Goal: Task Accomplishment & Management: Use online tool/utility

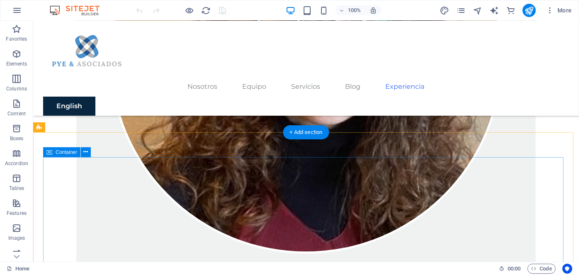
scroll to position [5585, 0]
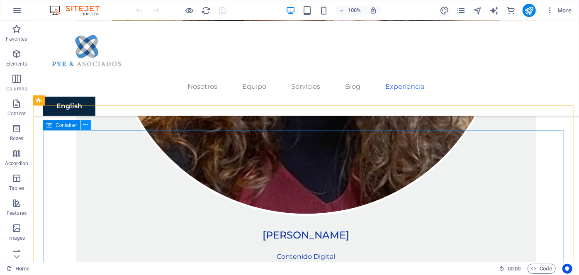
click at [85, 124] on icon at bounding box center [86, 125] width 5 height 9
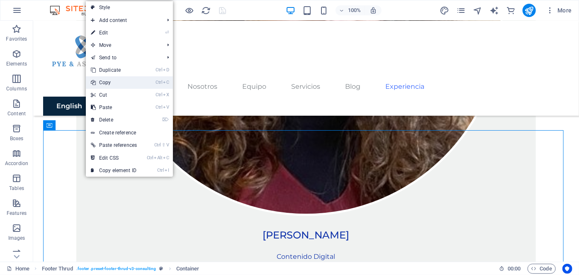
click at [108, 80] on link "Ctrl C Copy" at bounding box center [114, 82] width 56 height 12
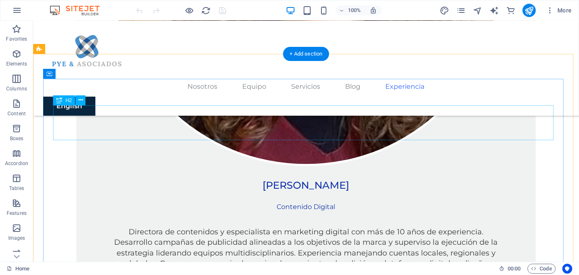
scroll to position [5636, 0]
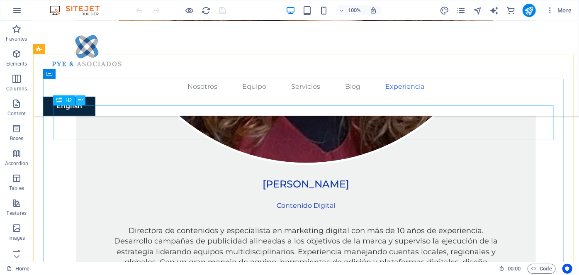
click at [81, 101] on icon at bounding box center [80, 100] width 5 height 9
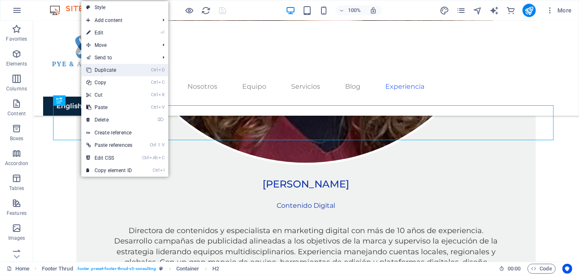
click at [108, 68] on link "Ctrl D Duplicate" at bounding box center [109, 70] width 56 height 12
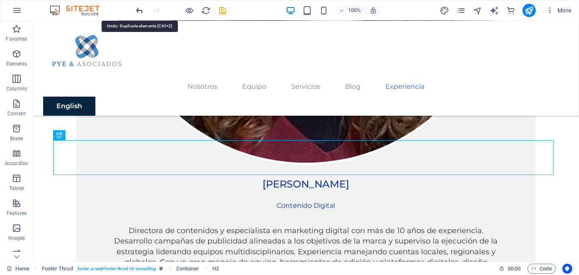
click at [139, 9] on icon "undo" at bounding box center [140, 11] width 10 height 10
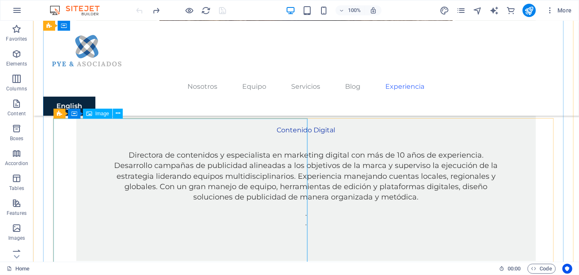
scroll to position [5787, 0]
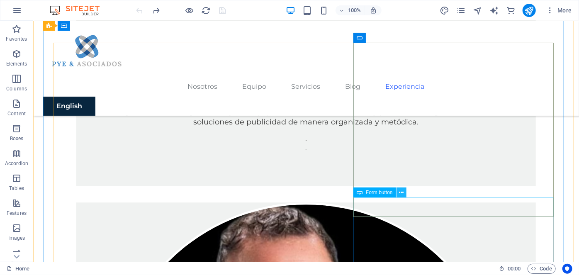
click at [401, 192] on icon at bounding box center [401, 192] width 5 height 9
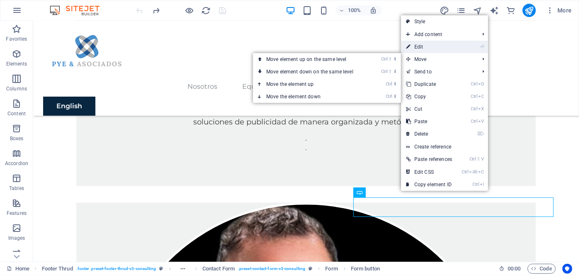
click at [427, 47] on link "⏎ Edit" at bounding box center [429, 47] width 56 height 12
select select "px"
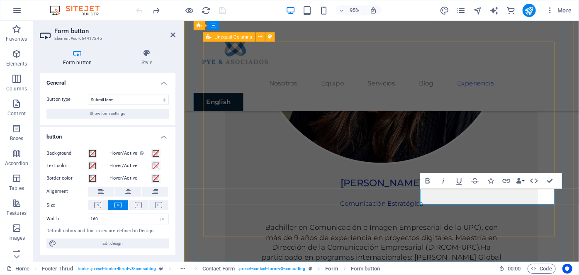
scroll to position [5840, 0]
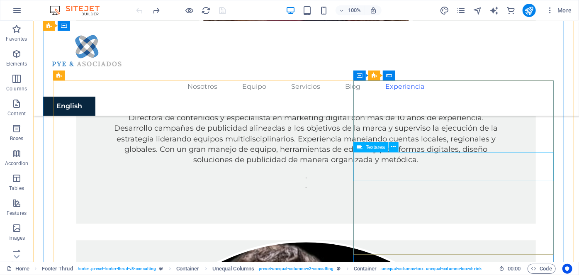
scroll to position [5787, 0]
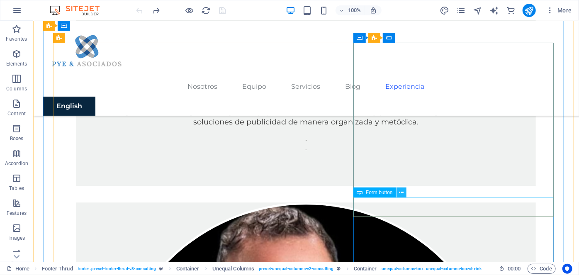
click at [400, 191] on icon at bounding box center [401, 192] width 5 height 9
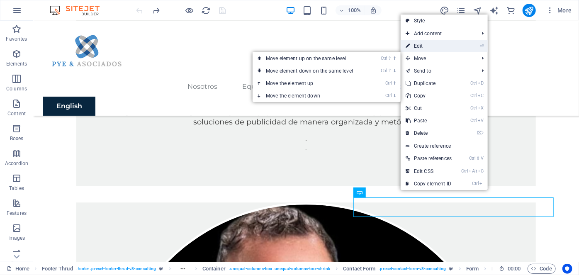
click at [435, 45] on link "⏎ Edit" at bounding box center [429, 46] width 56 height 12
select select "px"
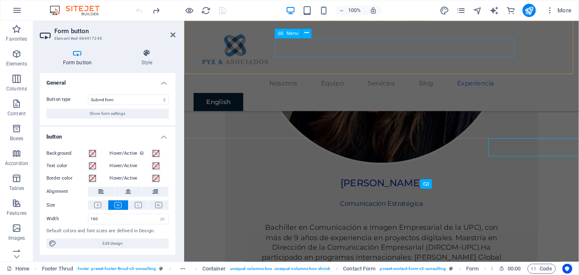
scroll to position [5840, 0]
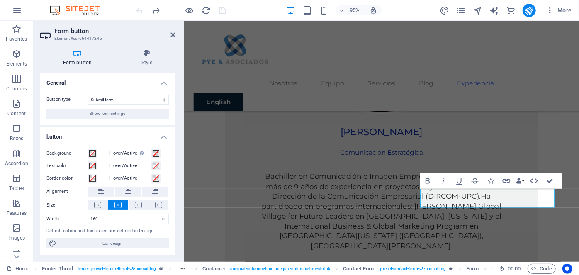
click at [76, 52] on icon at bounding box center [77, 53] width 75 height 8
drag, startPoint x: 171, startPoint y: 33, endPoint x: 138, endPoint y: 14, distance: 38.5
click at [171, 34] on icon at bounding box center [173, 35] width 5 height 7
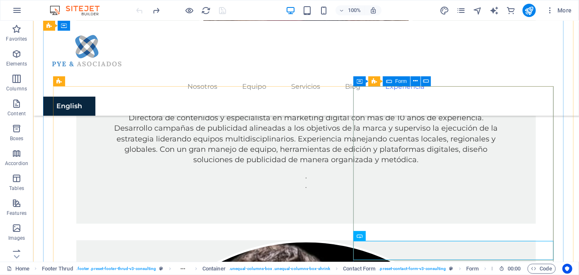
scroll to position [5712, 0]
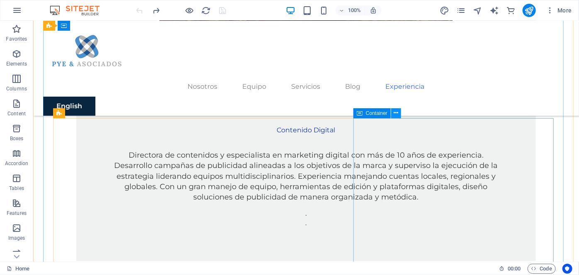
click at [396, 114] on icon at bounding box center [396, 113] width 5 height 9
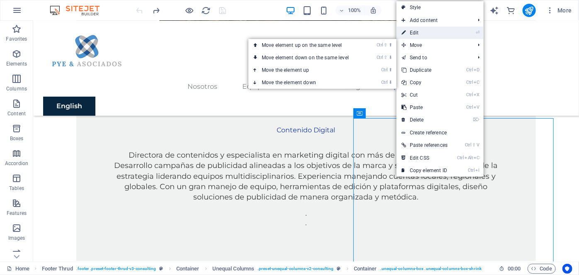
click at [420, 32] on link "⏎ Edit" at bounding box center [425, 33] width 56 height 12
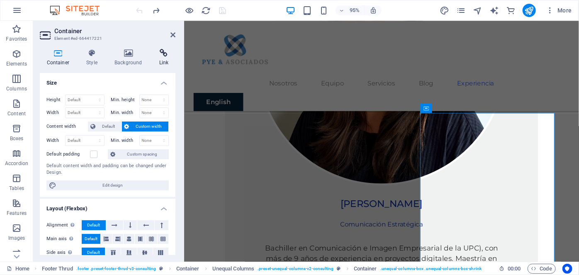
click at [165, 52] on icon at bounding box center [163, 53] width 23 height 8
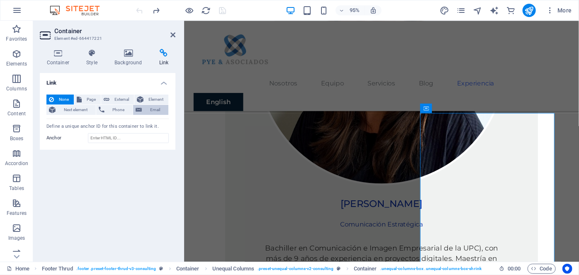
click at [155, 109] on span "Email" at bounding box center [155, 110] width 22 height 10
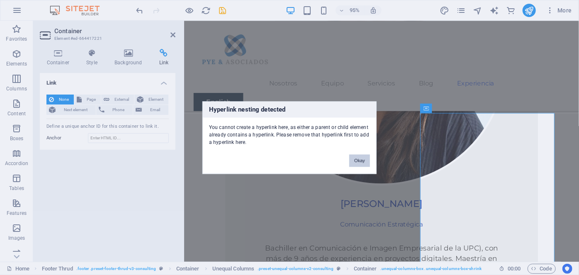
click at [363, 162] on button "Okay" at bounding box center [360, 160] width 21 height 12
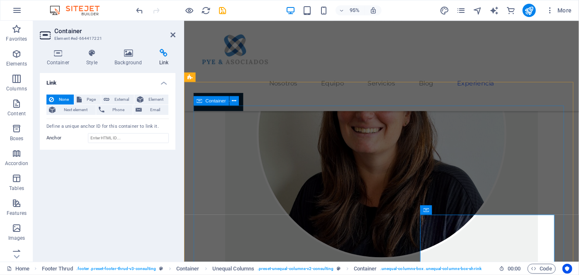
scroll to position [5689, 0]
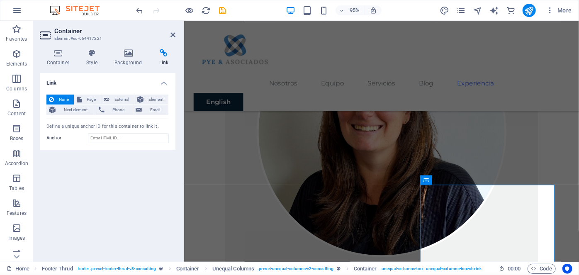
click at [165, 56] on icon at bounding box center [163, 53] width 23 height 8
click at [153, 107] on span "Email" at bounding box center [155, 110] width 22 height 10
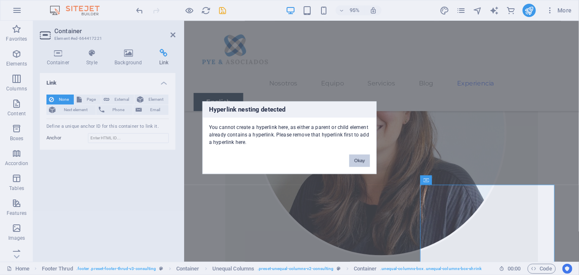
drag, startPoint x: 356, startPoint y: 157, endPoint x: 179, endPoint y: 143, distance: 177.4
click at [356, 157] on button "Okay" at bounding box center [360, 160] width 21 height 12
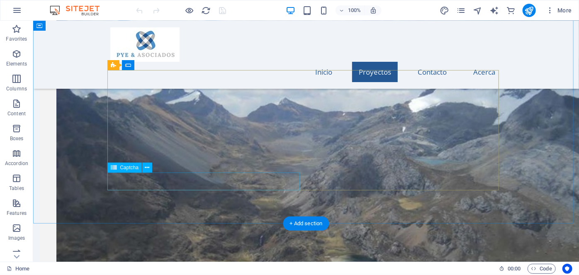
scroll to position [868, 0]
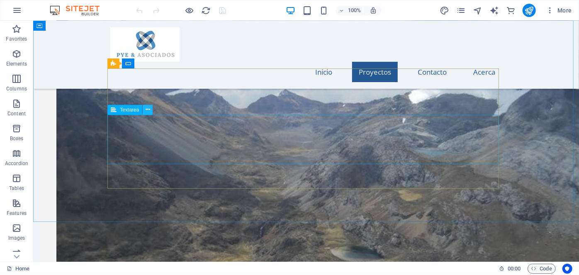
click at [147, 108] on icon at bounding box center [148, 109] width 5 height 9
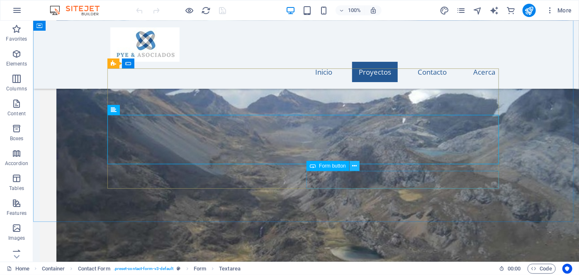
click at [355, 166] on icon at bounding box center [354, 166] width 5 height 9
click at [148, 110] on icon at bounding box center [148, 109] width 5 height 9
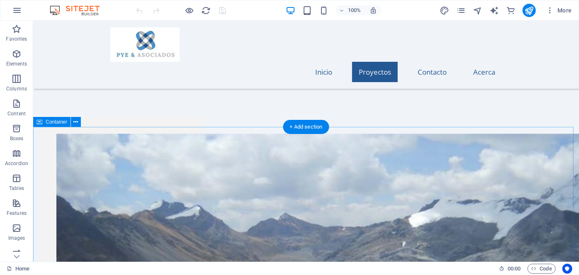
scroll to position [755, 0]
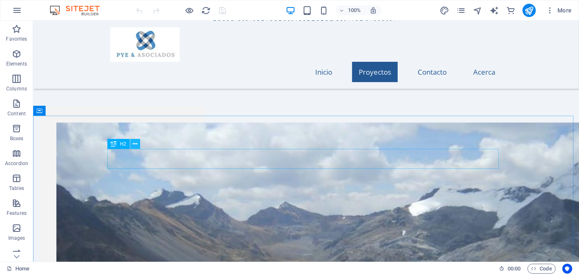
click at [135, 144] on icon at bounding box center [135, 144] width 5 height 9
click at [74, 110] on icon at bounding box center [76, 111] width 5 height 9
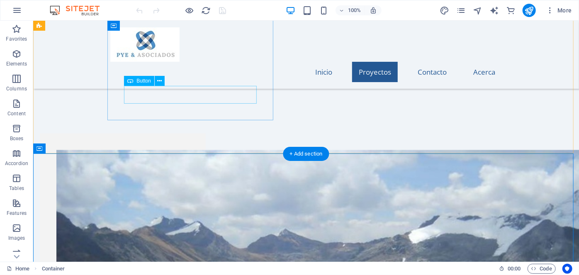
scroll to position [717, 0]
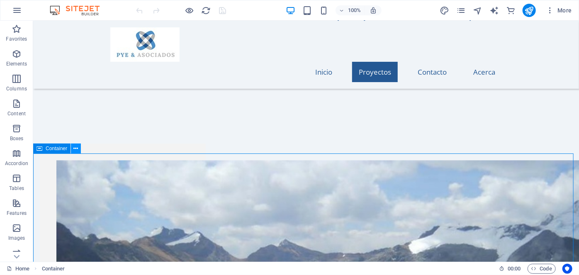
click at [76, 149] on icon at bounding box center [76, 148] width 5 height 9
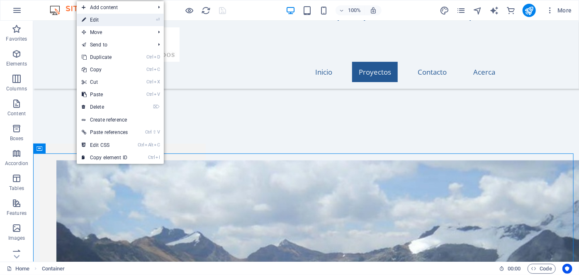
click at [108, 17] on link "⏎ Edit" at bounding box center [105, 20] width 56 height 12
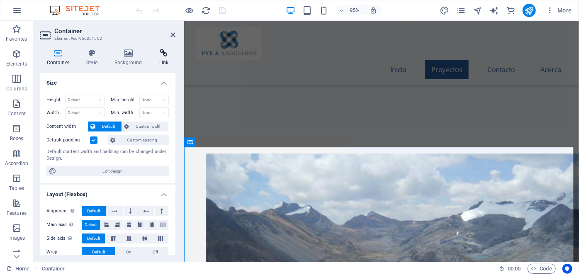
click at [164, 54] on icon at bounding box center [163, 53] width 23 height 8
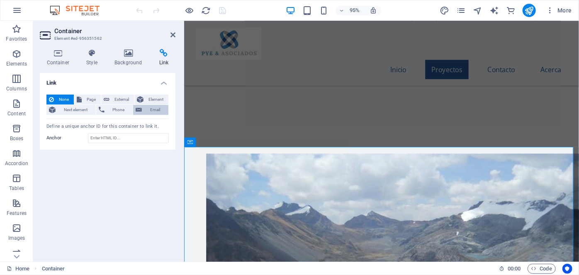
click at [148, 110] on span "Email" at bounding box center [155, 110] width 22 height 10
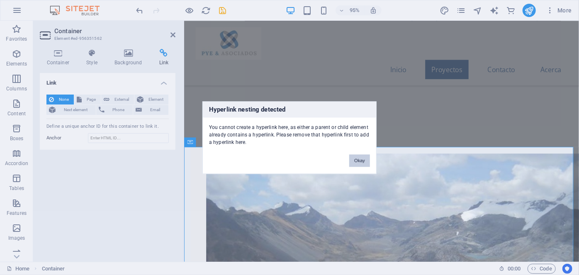
click at [359, 157] on button "Okay" at bounding box center [360, 160] width 21 height 12
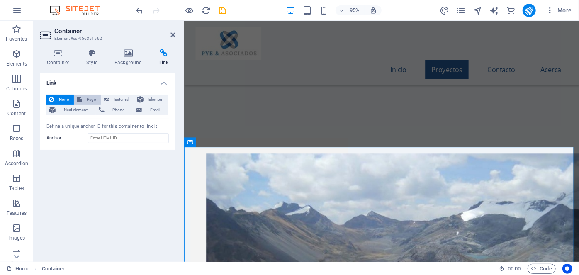
click at [87, 102] on span "Page" at bounding box center [91, 100] width 14 height 10
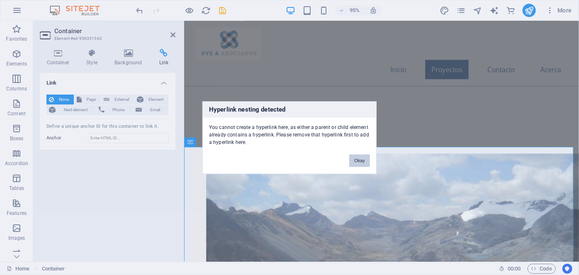
click at [359, 161] on button "Okay" at bounding box center [360, 160] width 21 height 12
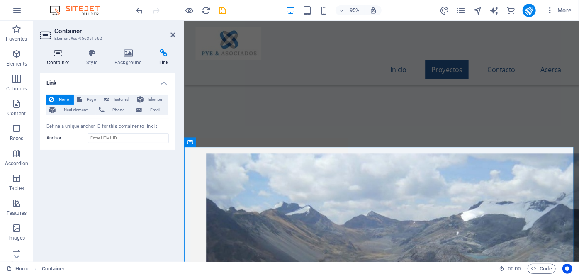
click at [61, 56] on icon at bounding box center [58, 53] width 37 height 8
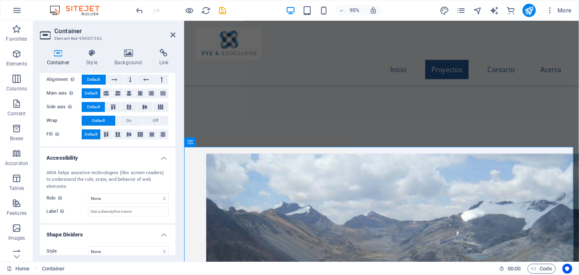
scroll to position [0, 0]
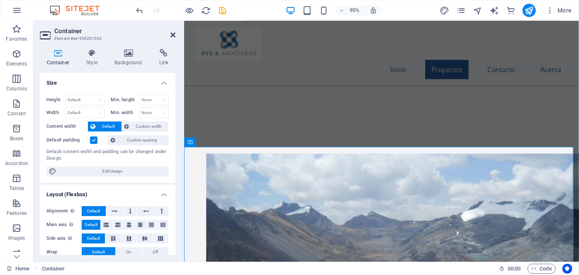
click at [174, 32] on icon at bounding box center [173, 35] width 5 height 7
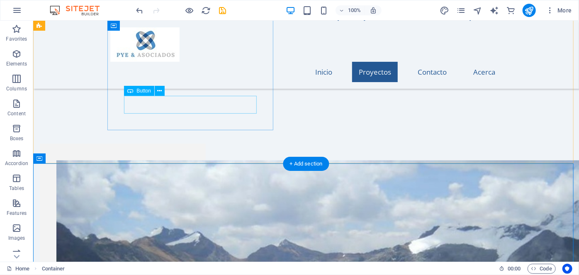
scroll to position [679, 0]
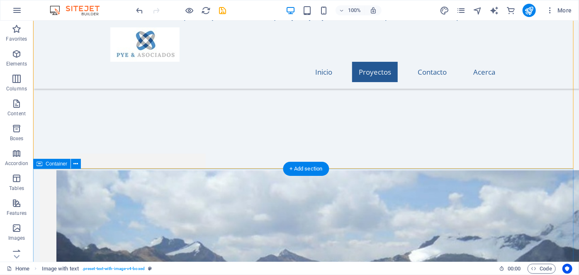
scroll to position [717, 0]
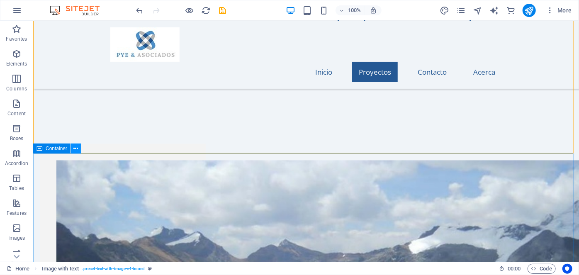
click at [78, 151] on button at bounding box center [76, 149] width 10 height 10
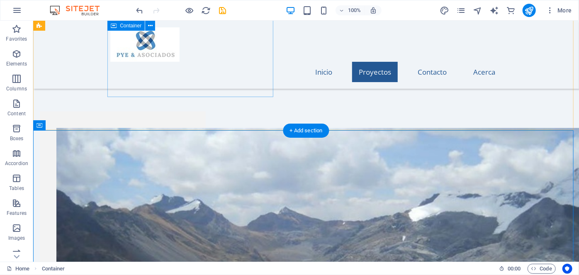
scroll to position [792, 0]
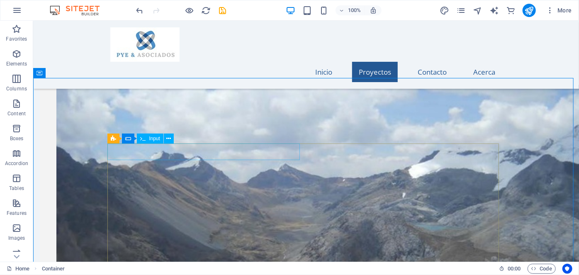
click at [155, 140] on span "Input" at bounding box center [154, 138] width 11 height 5
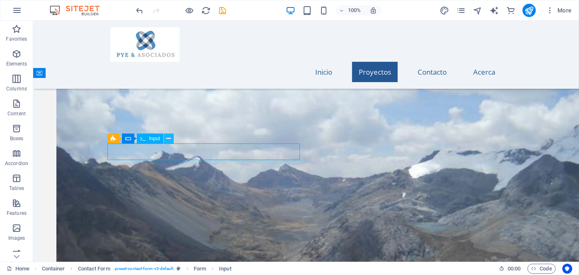
click at [169, 141] on icon at bounding box center [168, 138] width 5 height 9
click at [155, 142] on icon at bounding box center [155, 138] width 5 height 9
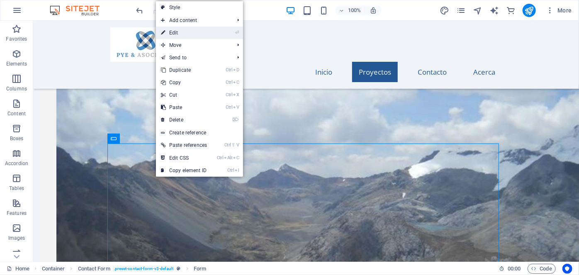
click at [203, 34] on link "⏎ Edit" at bounding box center [184, 33] width 56 height 12
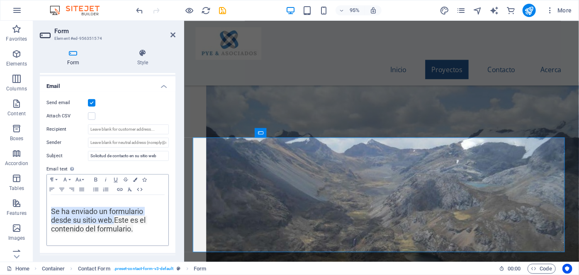
scroll to position [189, 0]
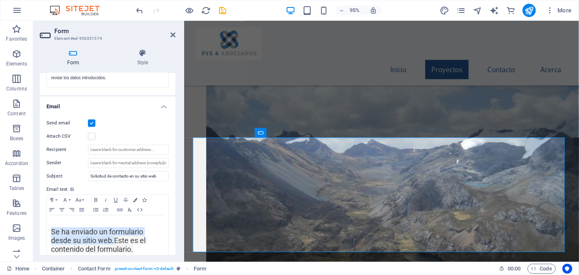
click at [93, 122] on label at bounding box center [91, 123] width 7 height 7
click at [0, 0] on input "Send email" at bounding box center [0, 0] width 0 height 0
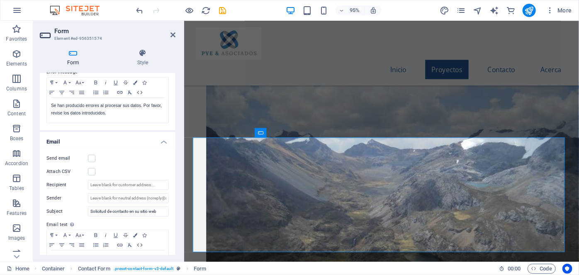
scroll to position [151, 0]
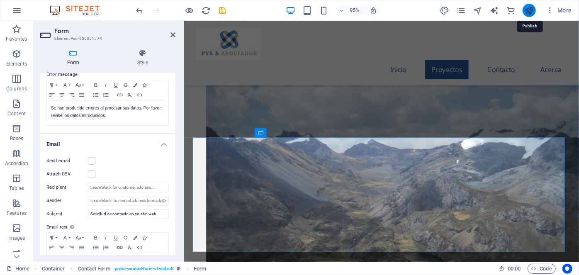
click at [534, 11] on icon "publish" at bounding box center [530, 11] width 10 height 10
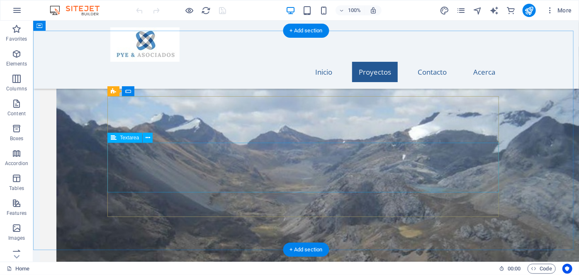
scroll to position [830, 0]
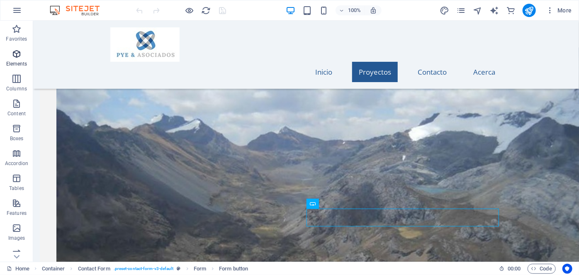
click at [13, 56] on icon "button" at bounding box center [17, 54] width 10 height 10
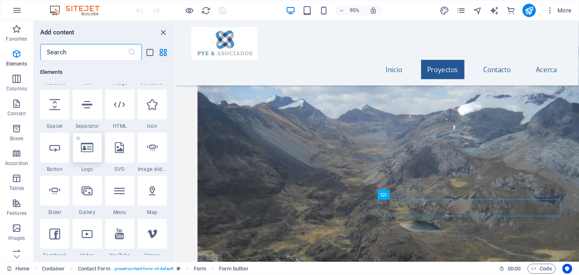
scroll to position [0, 0]
